Goal: Information Seeking & Learning: Find specific fact

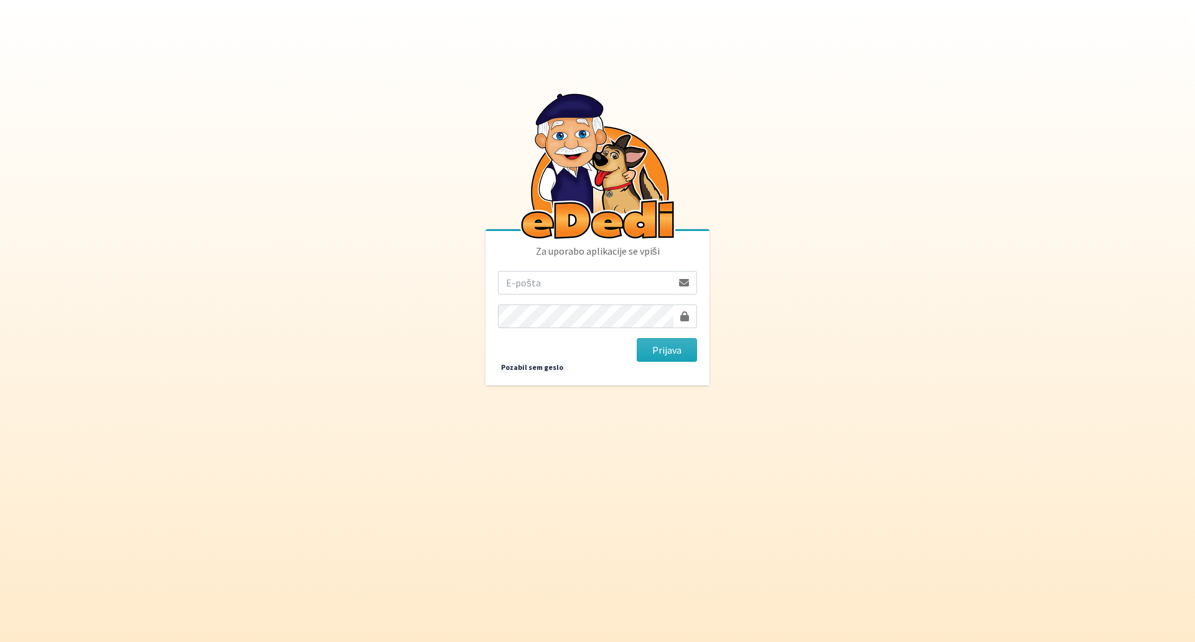
click at [612, 282] on input "email" at bounding box center [585, 283] width 174 height 24
type input "nadja.zlender@erps.si"
click at [690, 362] on button "Prijava" at bounding box center [667, 350] width 60 height 24
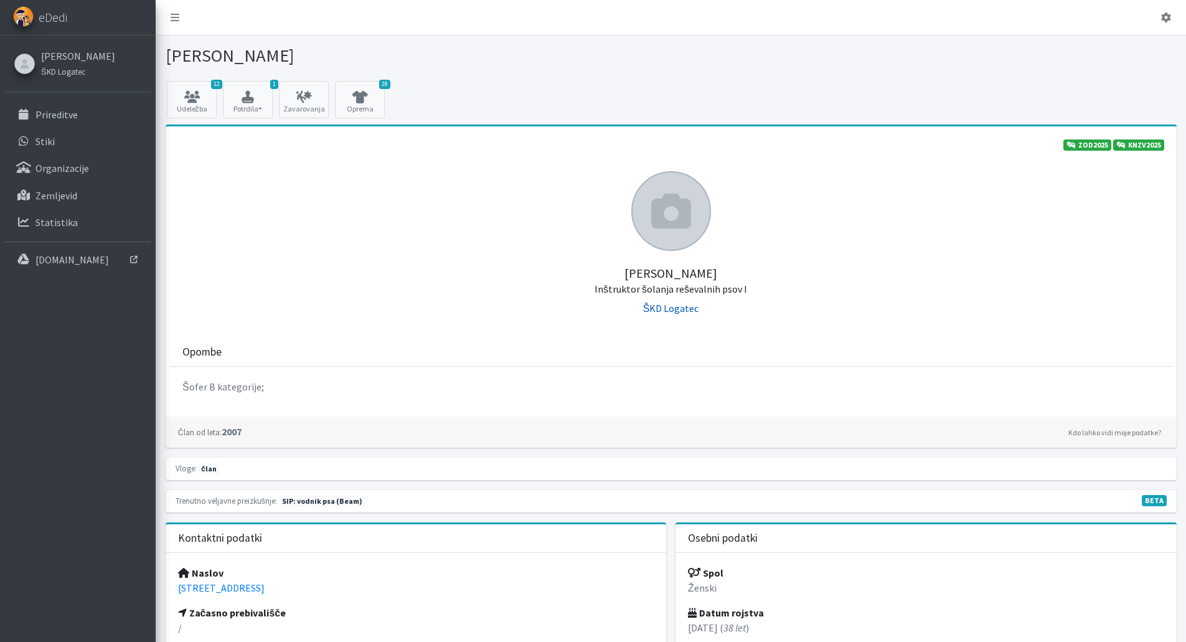
click at [655, 307] on link "ŠKD Logatec" at bounding box center [671, 308] width 56 height 12
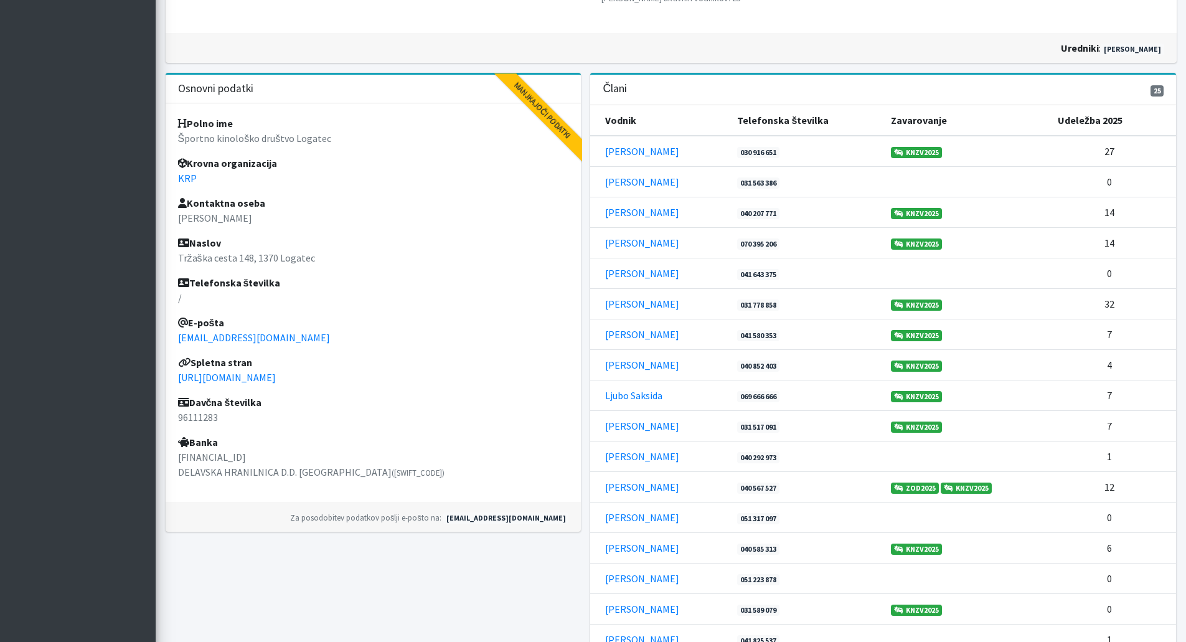
scroll to position [311, 0]
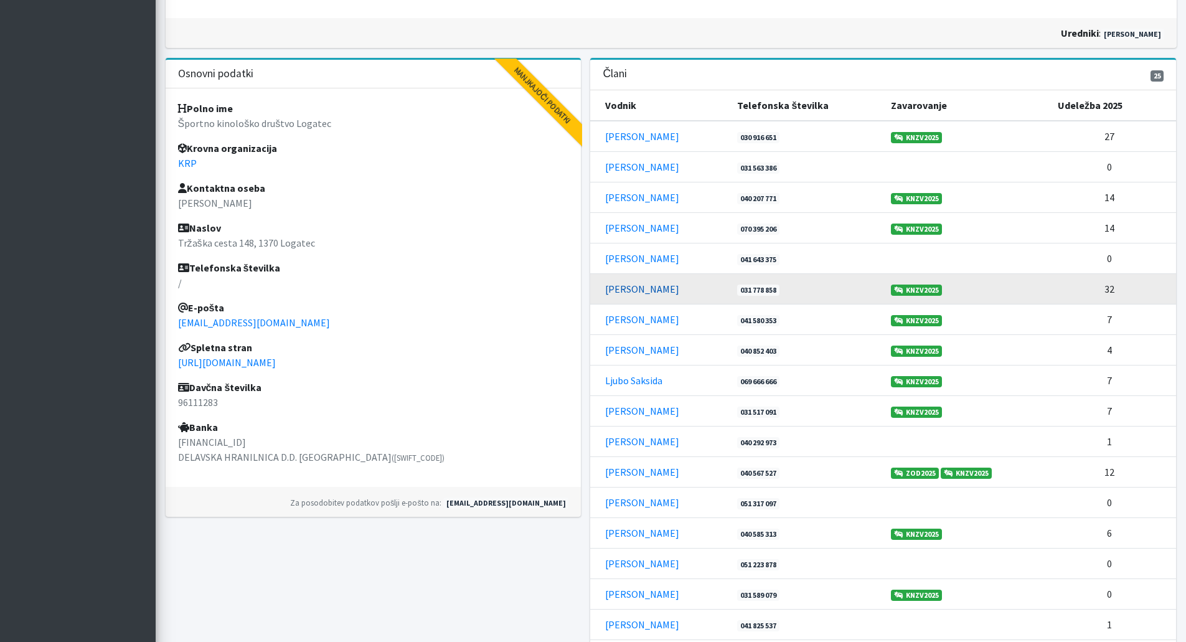
click at [640, 293] on link "[PERSON_NAME]" at bounding box center [642, 289] width 74 height 12
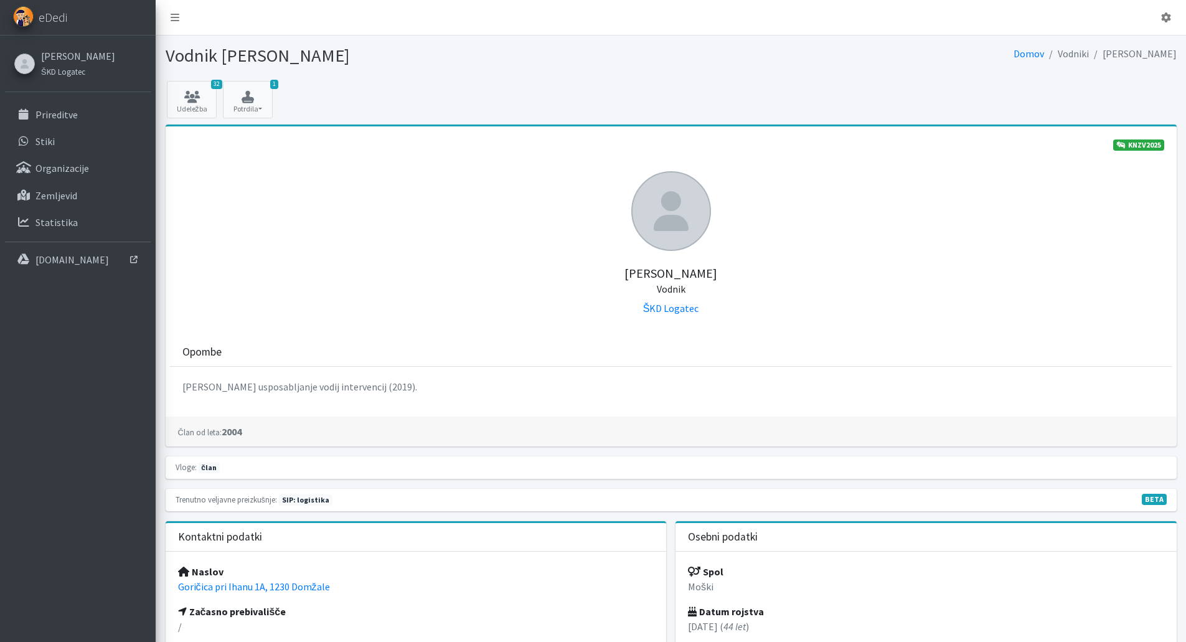
click at [40, 72] on div "Nadja Žlender ŠKD Logatec" at bounding box center [76, 63] width 83 height 36
click at [50, 72] on small "ŠKD Logatec" at bounding box center [63, 72] width 44 height 10
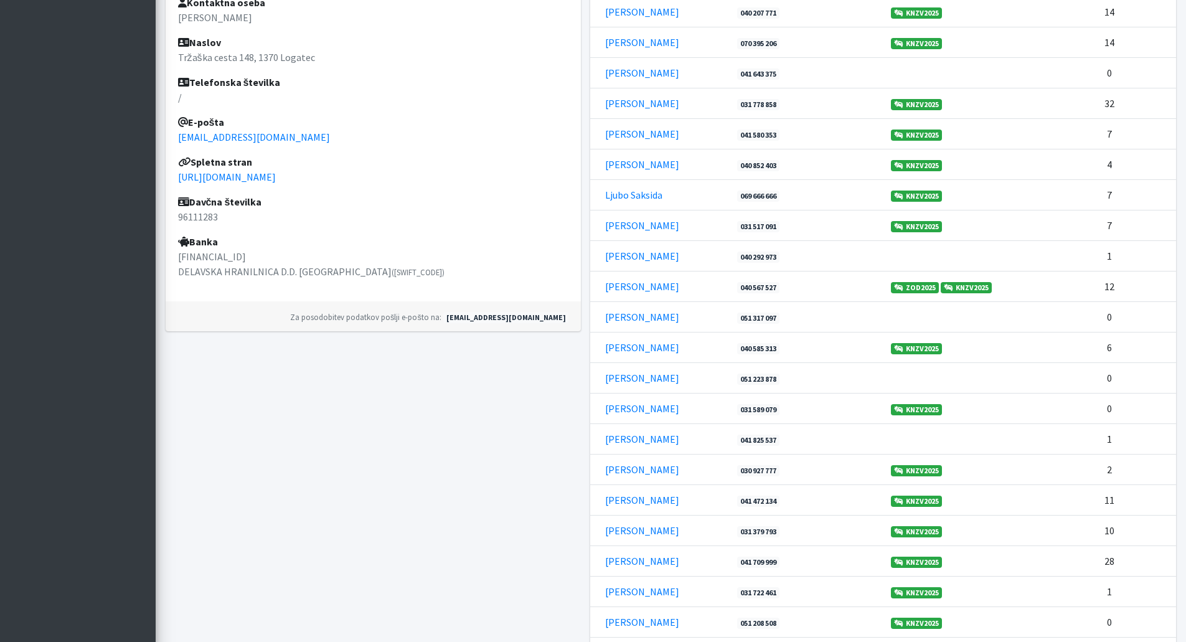
scroll to position [498, 0]
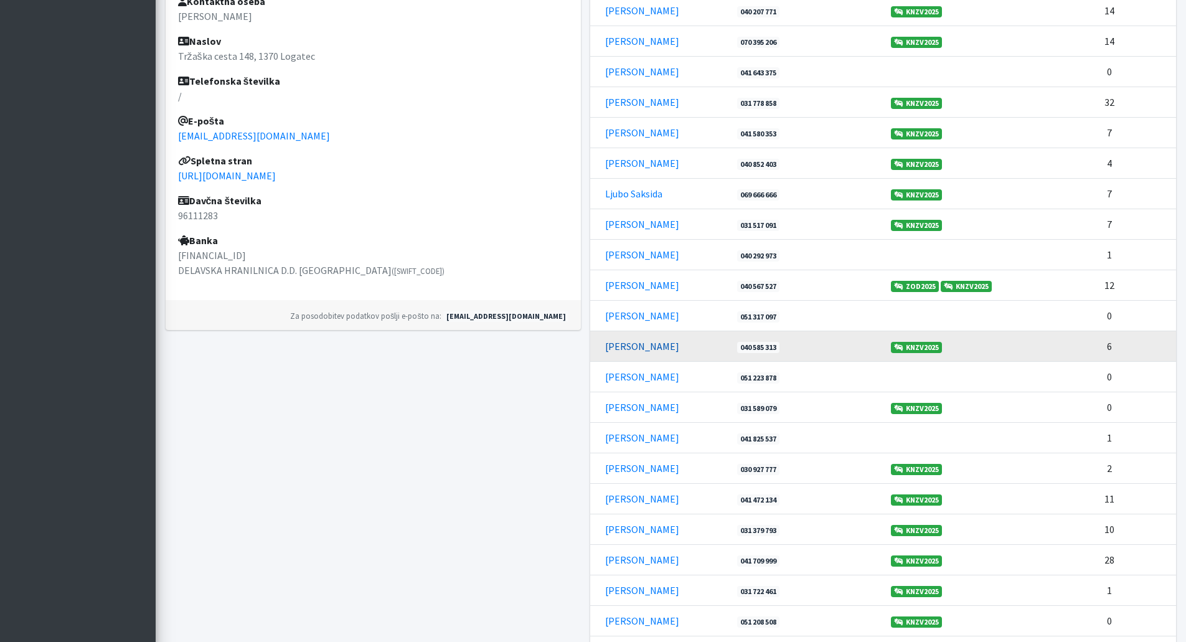
click at [637, 344] on link "[PERSON_NAME]" at bounding box center [642, 346] width 74 height 12
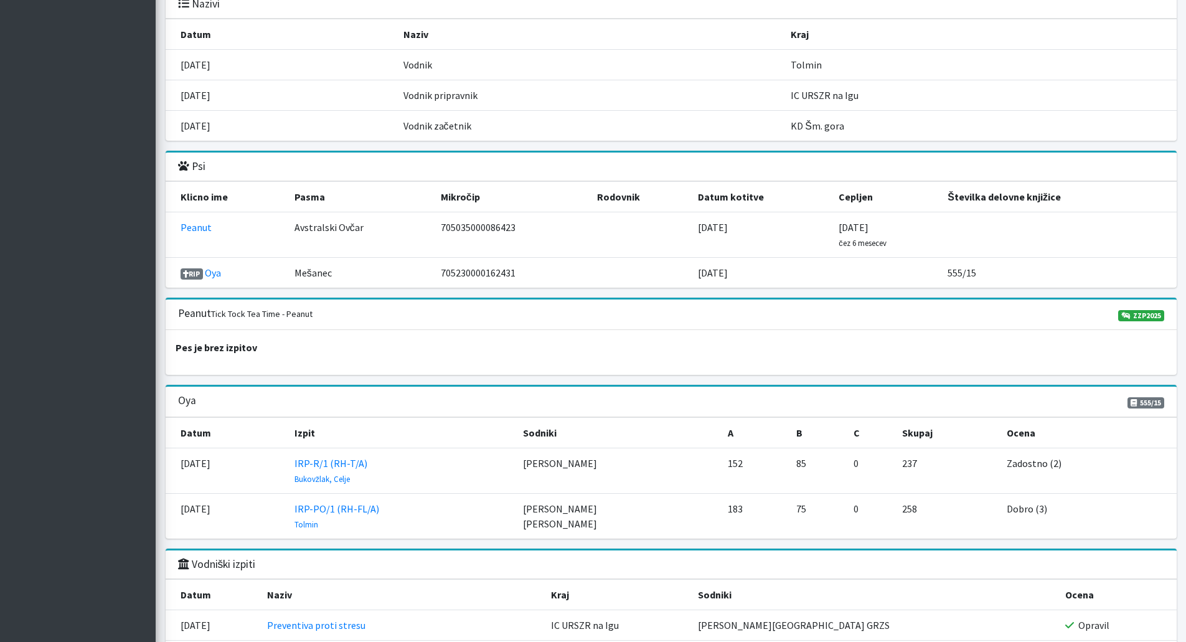
scroll to position [1120, 0]
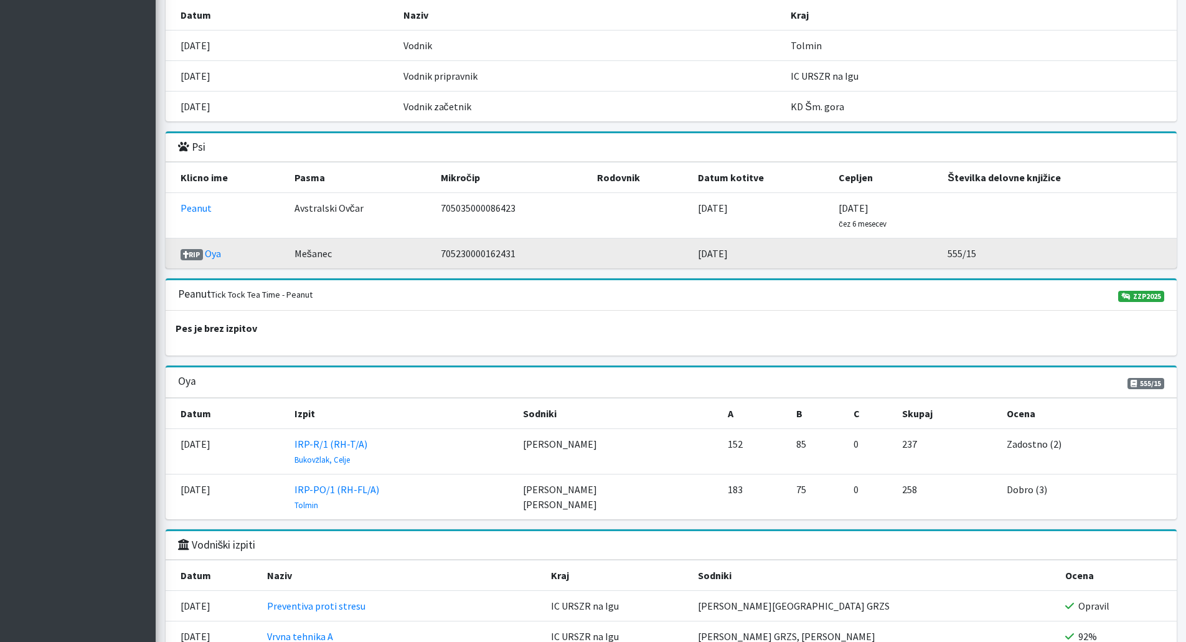
drag, startPoint x: 749, startPoint y: 257, endPoint x: 699, endPoint y: 257, distance: 50.4
click at [699, 257] on td "27.03.2012" at bounding box center [760, 253] width 141 height 30
copy td "27.03.2012"
click at [214, 256] on link "Oya" at bounding box center [213, 253] width 16 height 12
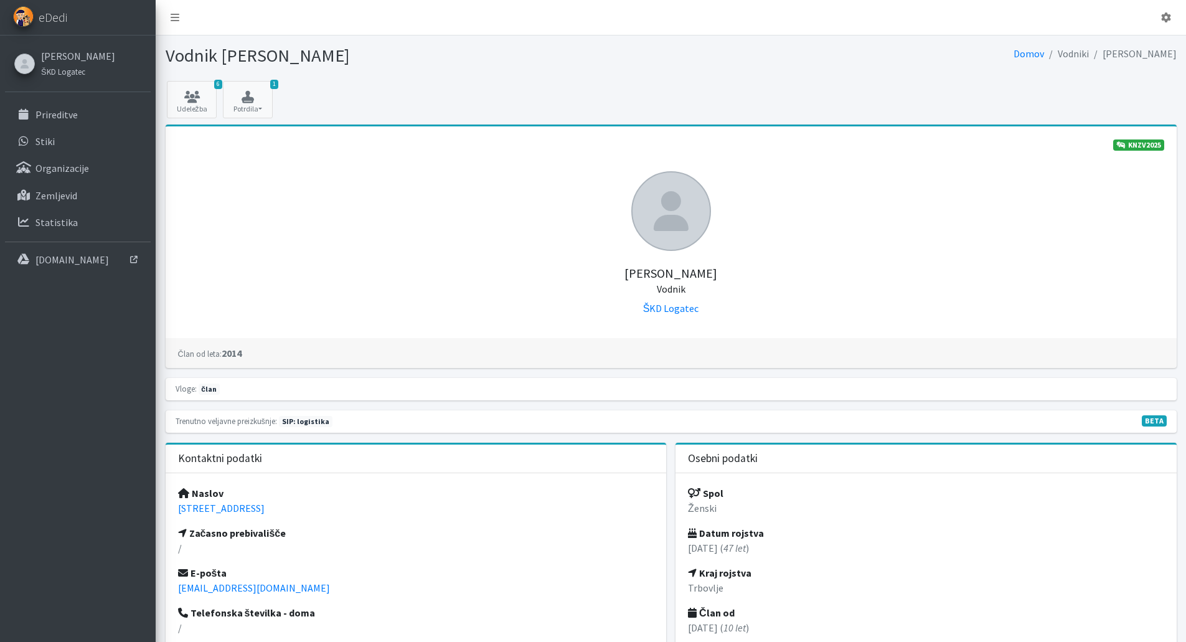
scroll to position [1120, 0]
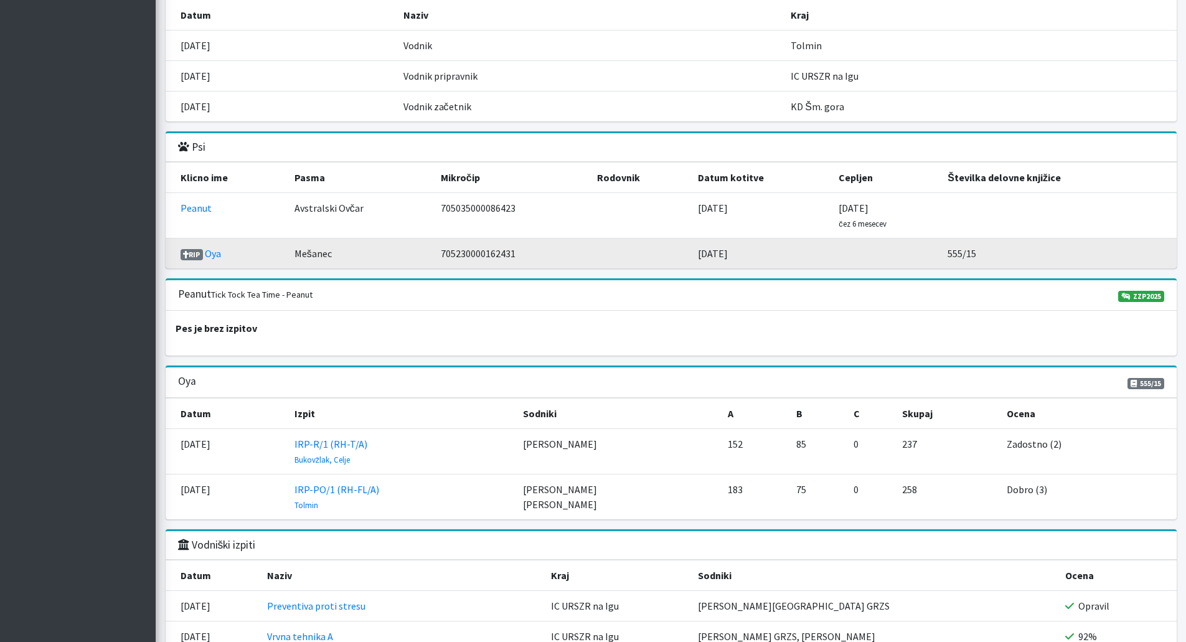
click at [494, 259] on td "705230000162431" at bounding box center [511, 253] width 156 height 30
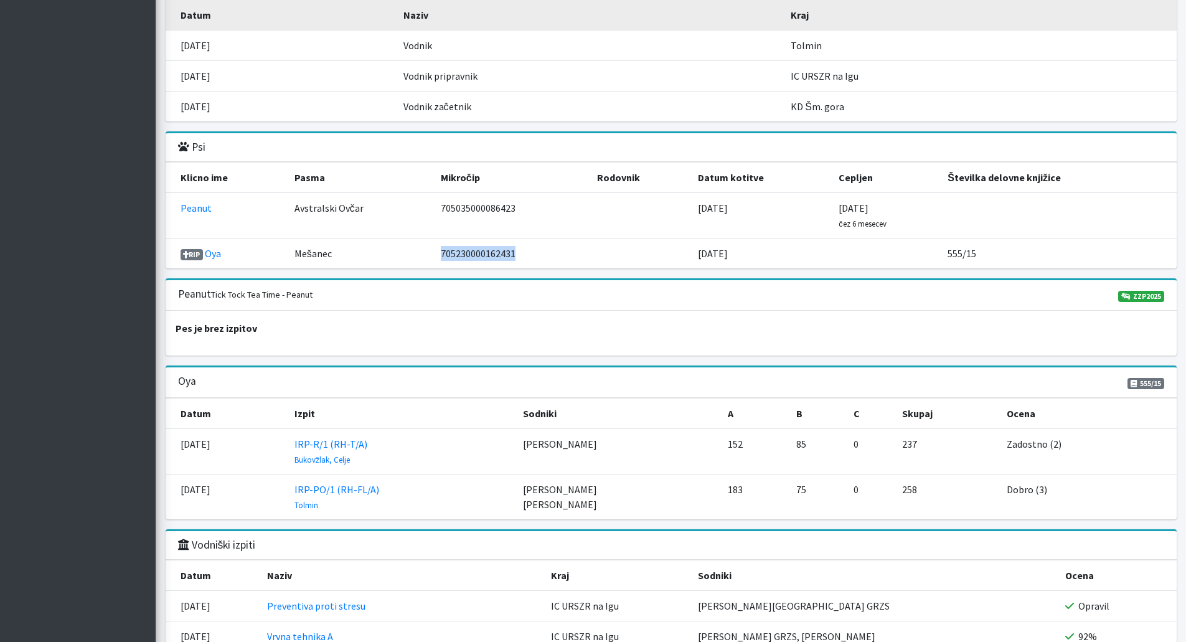
copy td "705230000162431"
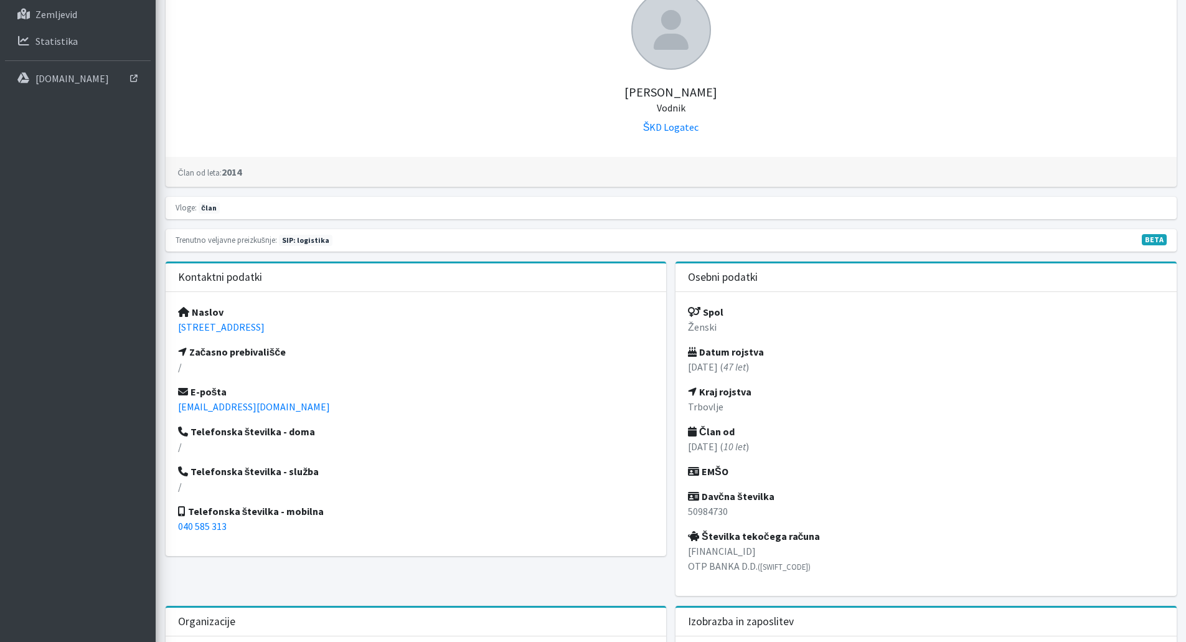
scroll to position [0, 0]
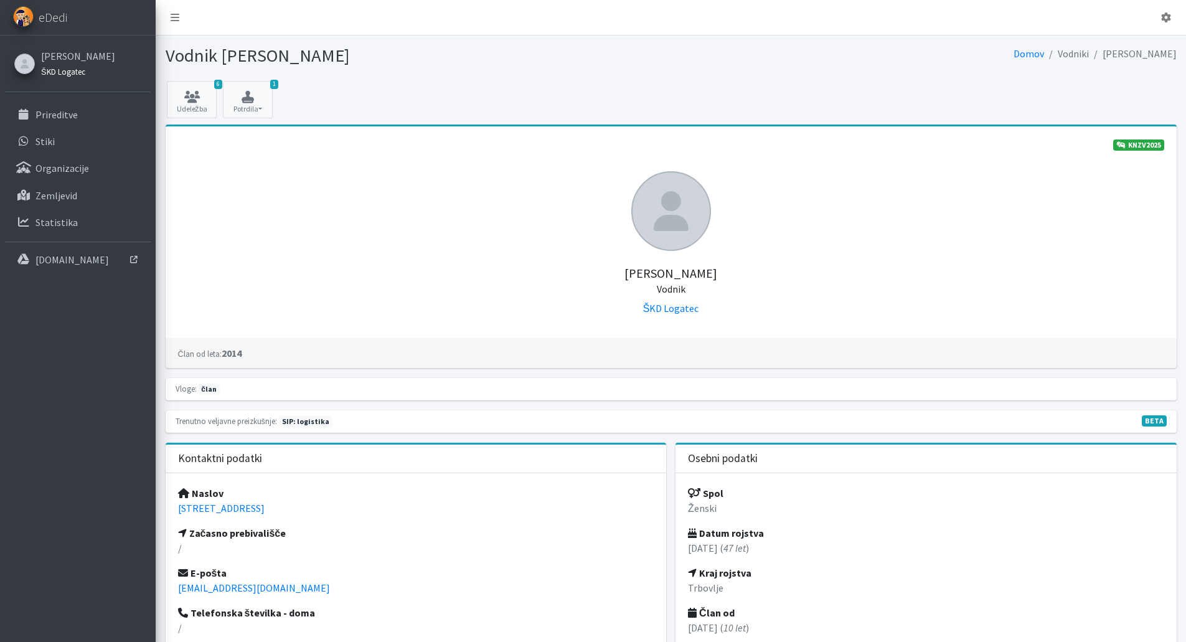
click at [62, 70] on small "ŠKD Logatec" at bounding box center [63, 72] width 44 height 10
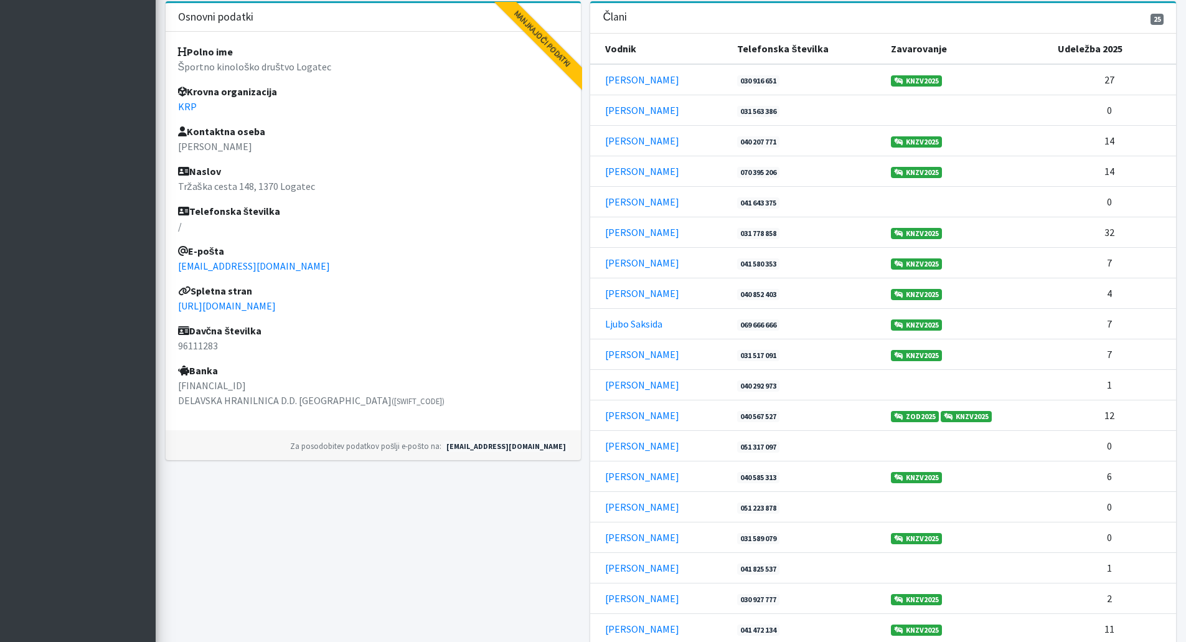
scroll to position [373, 0]
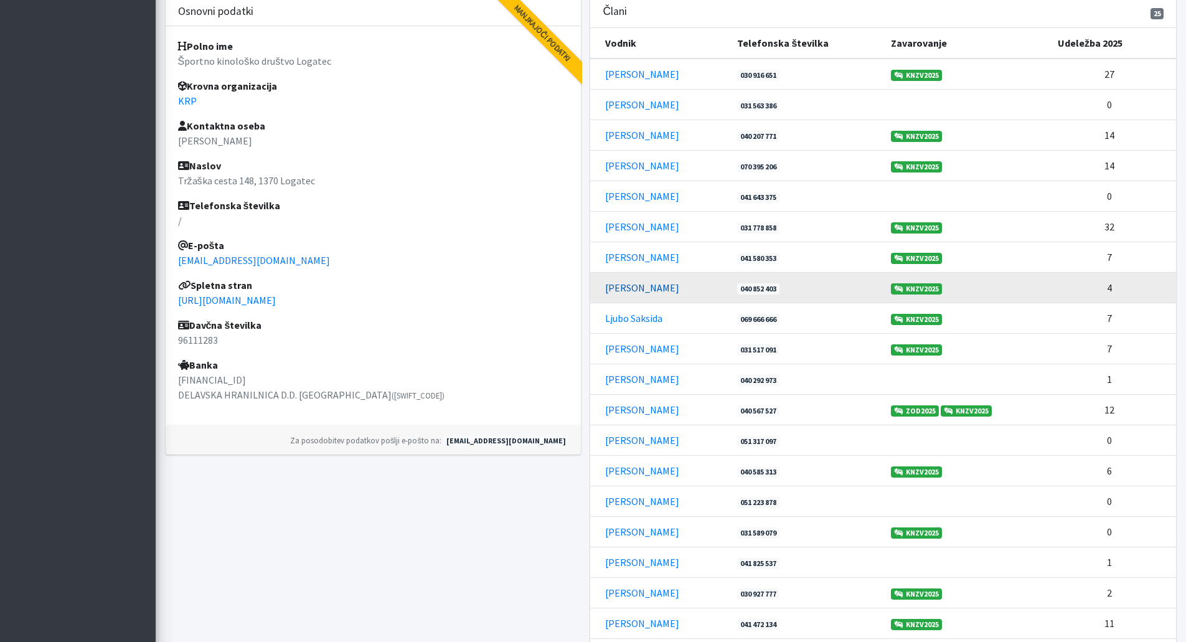
click at [629, 286] on link "[PERSON_NAME]" at bounding box center [642, 287] width 74 height 12
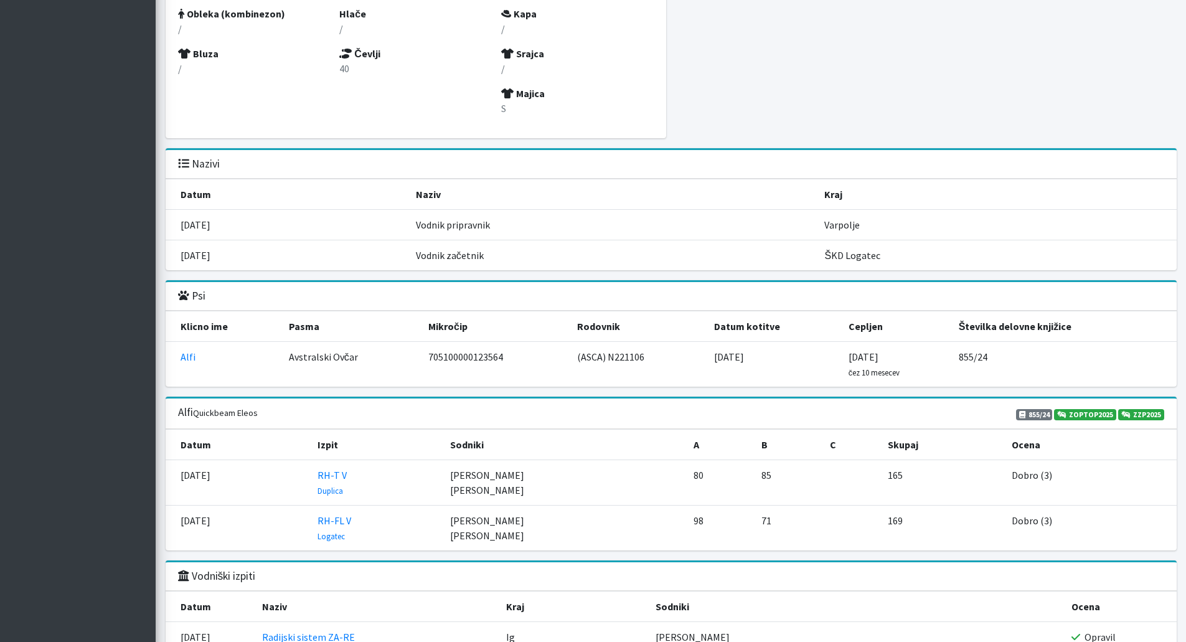
scroll to position [1183, 0]
